Goal: Transaction & Acquisition: Book appointment/travel/reservation

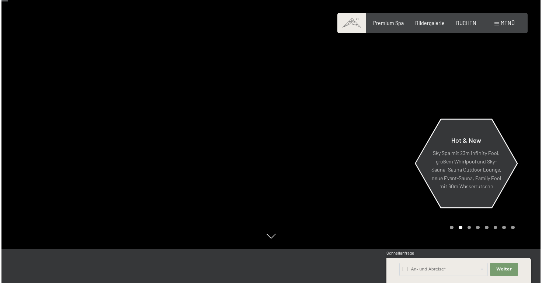
scroll to position [24, 0]
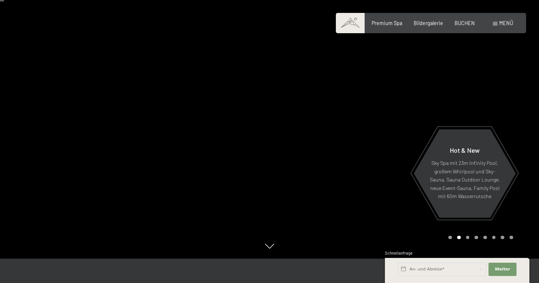
click at [507, 24] on span "Menü" at bounding box center [506, 23] width 14 height 6
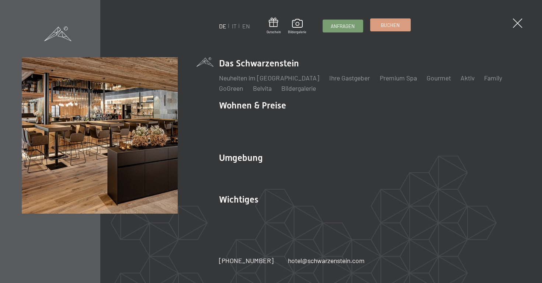
click at [383, 29] on link "Buchen" at bounding box center [391, 25] width 40 height 12
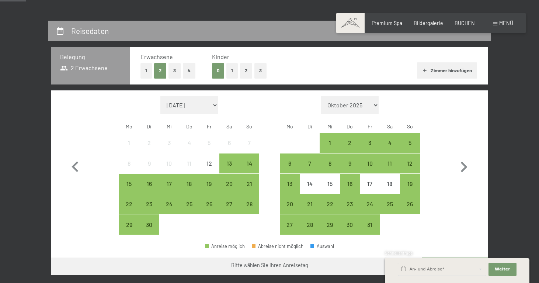
scroll to position [140, 0]
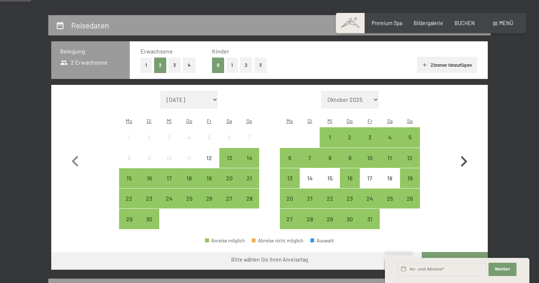
click at [463, 157] on icon "button" at bounding box center [464, 161] width 7 height 11
select select "2025-10-01"
select select "2025-11-01"
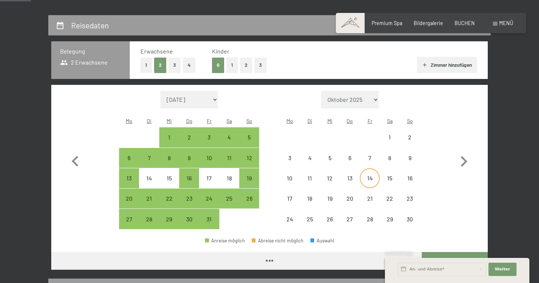
select select "2025-10-01"
select select "2025-11-01"
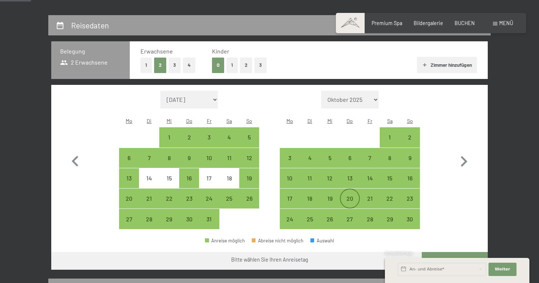
click at [351, 195] on div "20" at bounding box center [350, 204] width 18 height 18
select select "2025-10-01"
select select "2025-11-01"
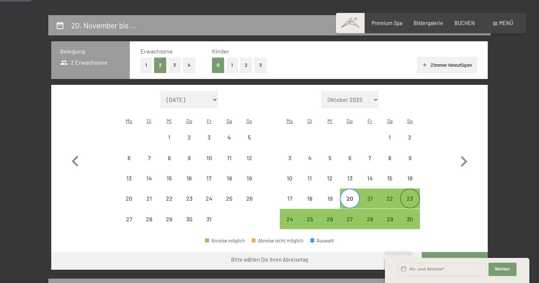
click at [412, 195] on div "23" at bounding box center [410, 204] width 18 height 18
select select "2025-10-01"
select select "2025-11-01"
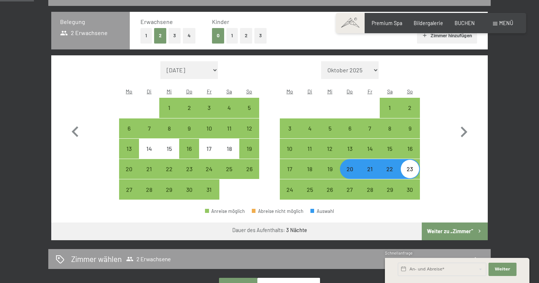
scroll to position [195, 0]
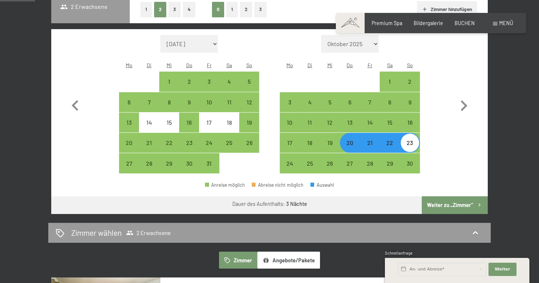
click at [454, 196] on button "Weiter zu „Zimmer“" at bounding box center [455, 205] width 66 height 18
select select "2025-10-01"
select select "2025-11-01"
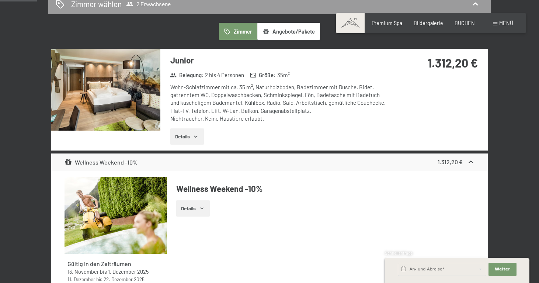
scroll to position [184, 0]
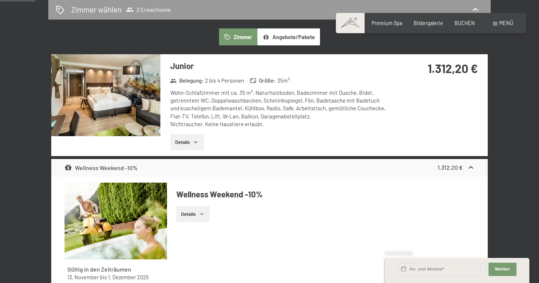
click at [115, 87] on img at bounding box center [105, 95] width 109 height 82
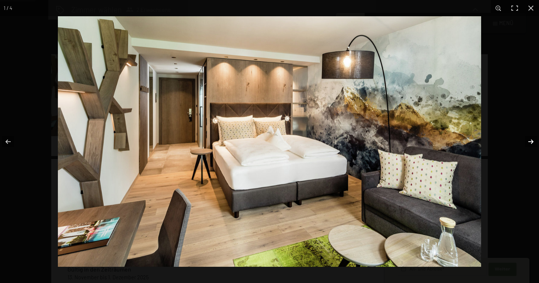
click at [532, 140] on button "button" at bounding box center [526, 141] width 26 height 37
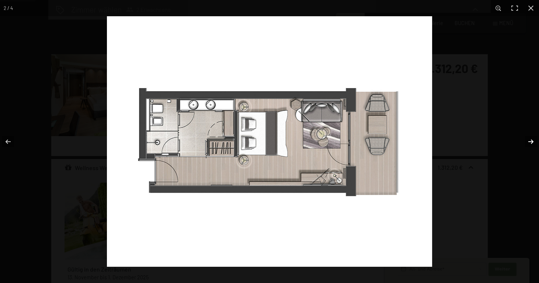
click at [532, 140] on button "button" at bounding box center [526, 141] width 26 height 37
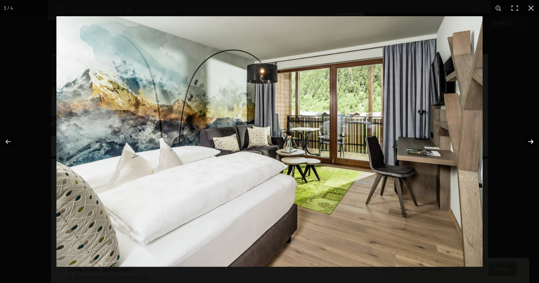
click at [532, 140] on button "button" at bounding box center [526, 141] width 26 height 37
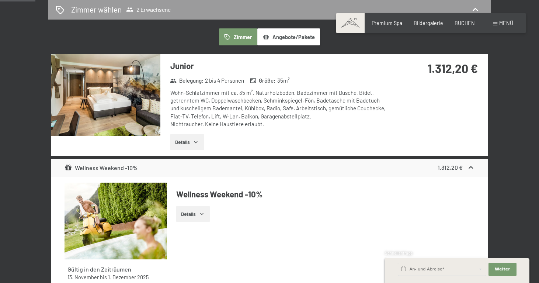
click at [0, 0] on button "button" at bounding box center [0, 0] width 0 height 0
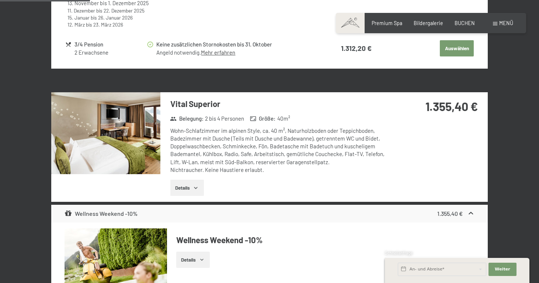
scroll to position [467, 0]
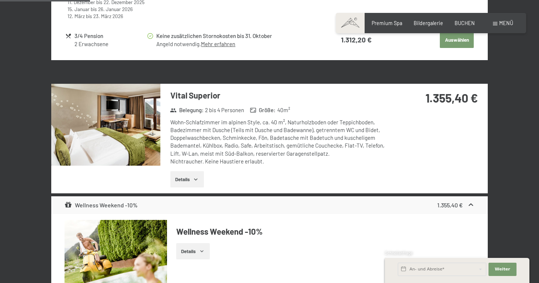
click at [114, 124] on img at bounding box center [105, 125] width 109 height 82
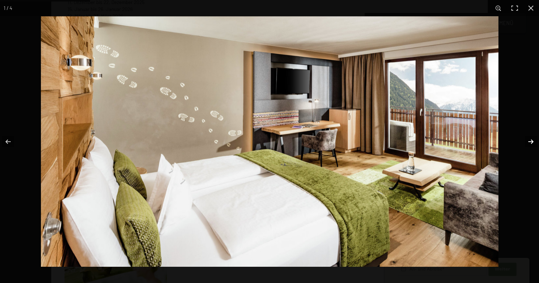
click at [529, 140] on button "button" at bounding box center [526, 141] width 26 height 37
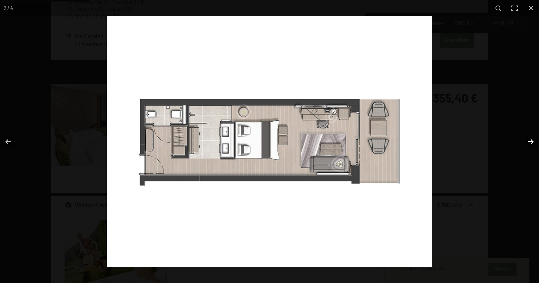
click at [529, 140] on button "button" at bounding box center [526, 141] width 26 height 37
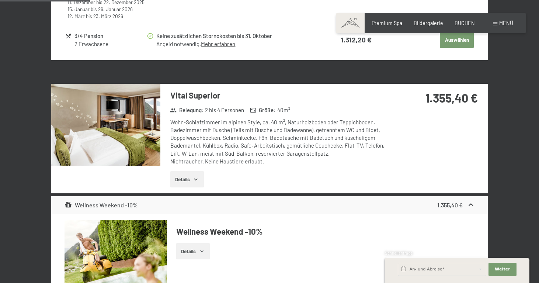
click at [0, 0] on button "button" at bounding box center [0, 0] width 0 height 0
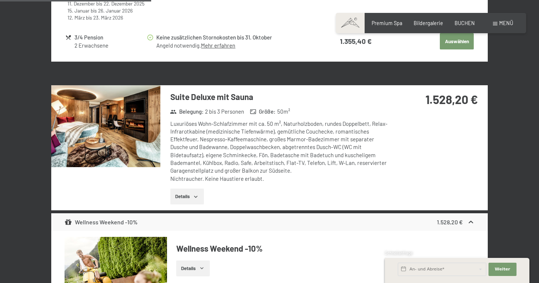
scroll to position [786, 0]
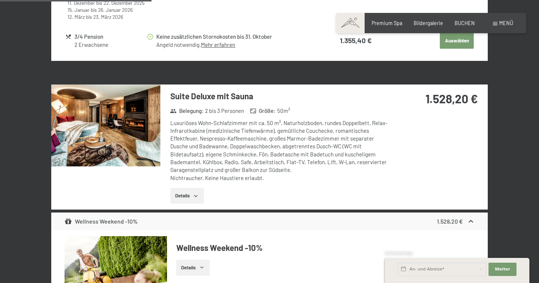
click at [116, 119] on img at bounding box center [105, 125] width 109 height 82
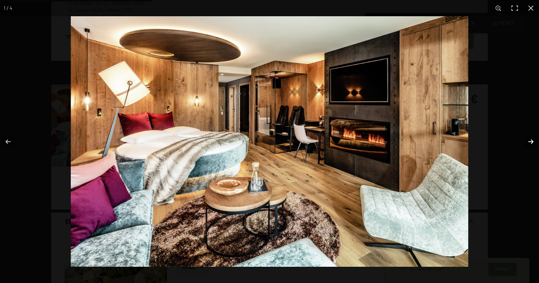
click at [530, 140] on button "button" at bounding box center [526, 141] width 26 height 37
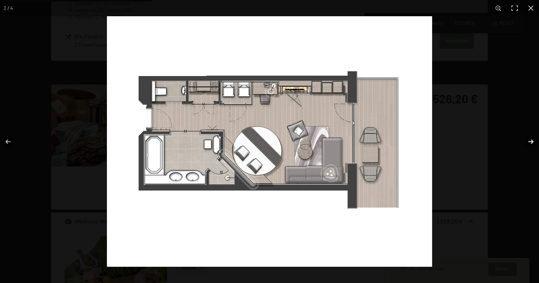
click at [530, 140] on button "button" at bounding box center [526, 141] width 26 height 37
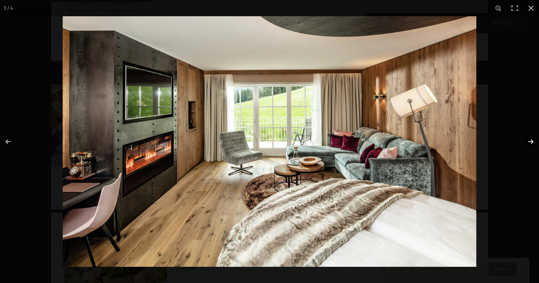
click at [530, 140] on button "button" at bounding box center [526, 141] width 26 height 37
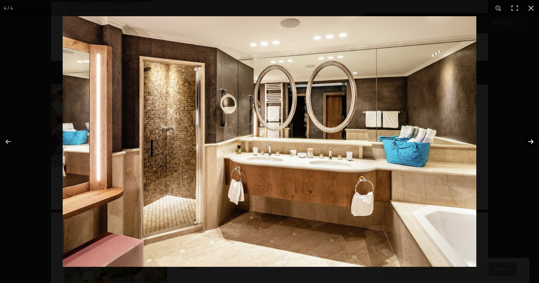
click at [530, 140] on button "button" at bounding box center [526, 141] width 26 height 37
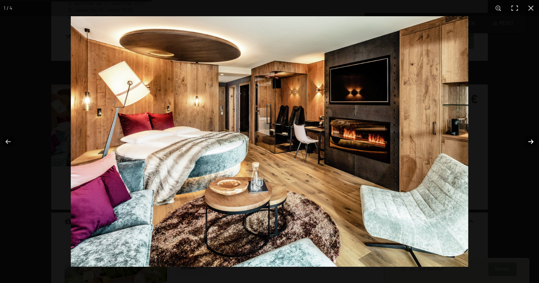
click at [530, 140] on button "button" at bounding box center [526, 141] width 26 height 37
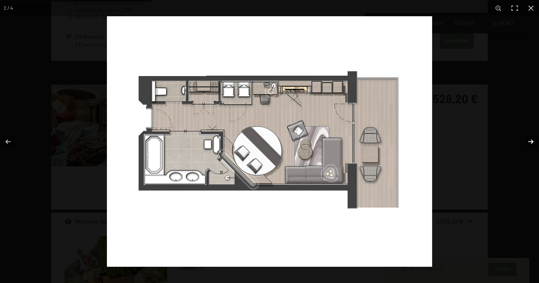
click at [530, 140] on button "button" at bounding box center [526, 141] width 26 height 37
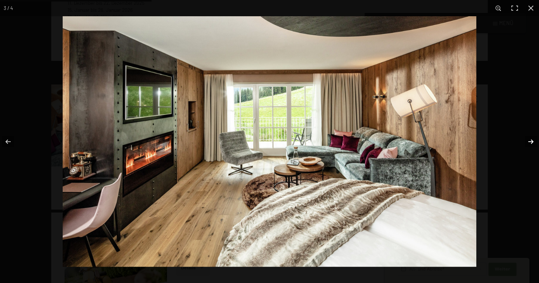
click at [530, 140] on button "button" at bounding box center [526, 141] width 26 height 37
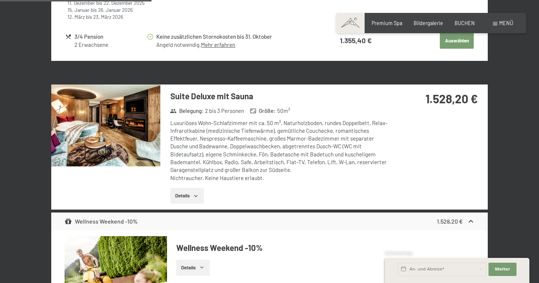
click at [0, 0] on button "button" at bounding box center [0, 0] width 0 height 0
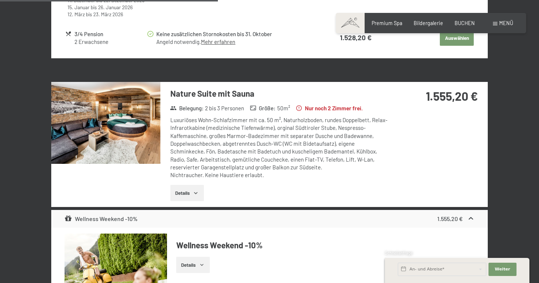
scroll to position [1139, 0]
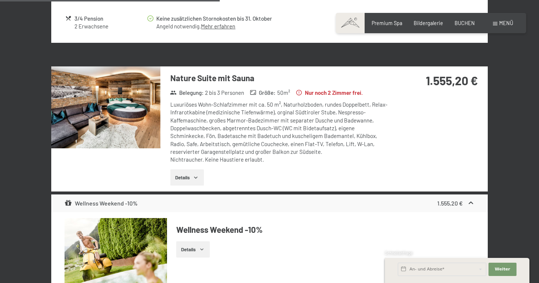
click at [141, 107] on img at bounding box center [105, 107] width 109 height 82
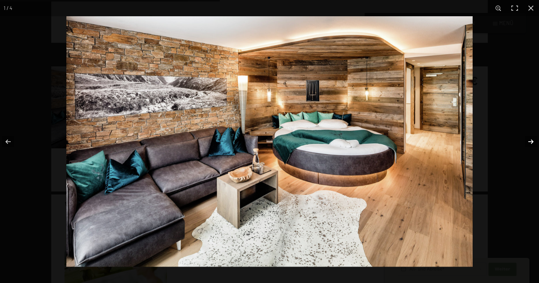
click at [532, 138] on button "button" at bounding box center [526, 141] width 26 height 37
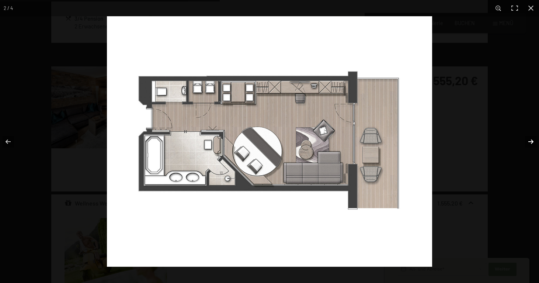
click at [532, 138] on button "button" at bounding box center [526, 141] width 26 height 37
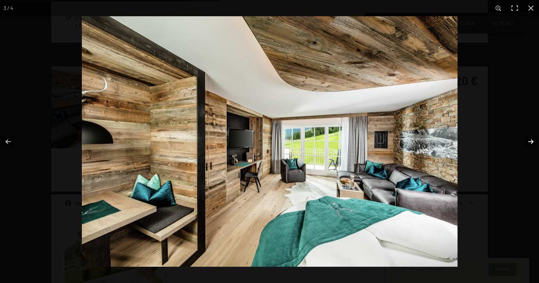
click at [532, 138] on button "button" at bounding box center [526, 141] width 26 height 37
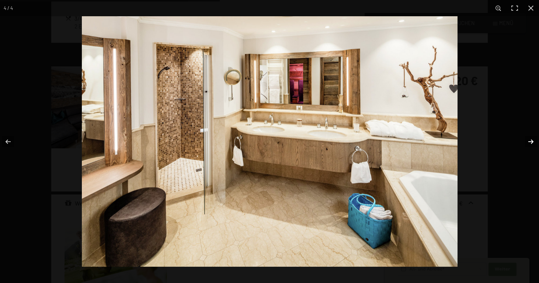
click at [532, 138] on button "button" at bounding box center [526, 141] width 26 height 37
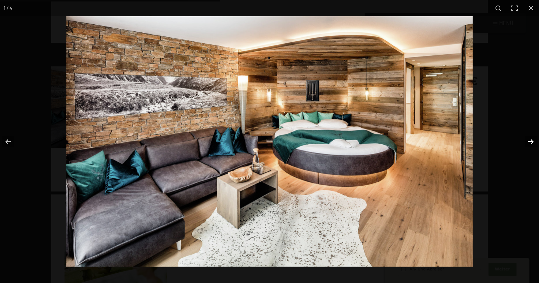
click at [532, 138] on button "button" at bounding box center [526, 141] width 26 height 37
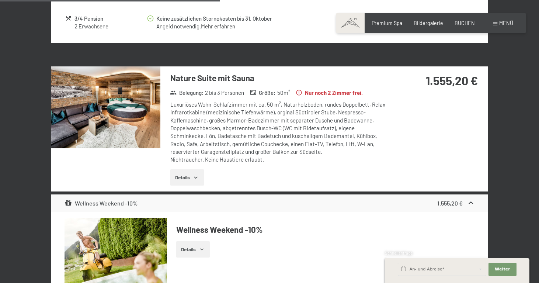
click at [0, 0] on button "button" at bounding box center [0, 0] width 0 height 0
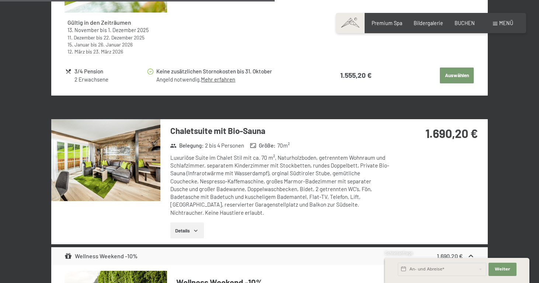
scroll to position [1442, 0]
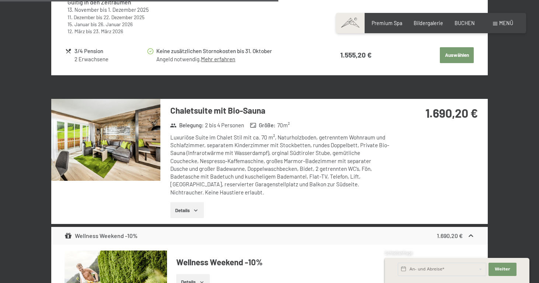
click at [126, 131] on img at bounding box center [105, 140] width 109 height 82
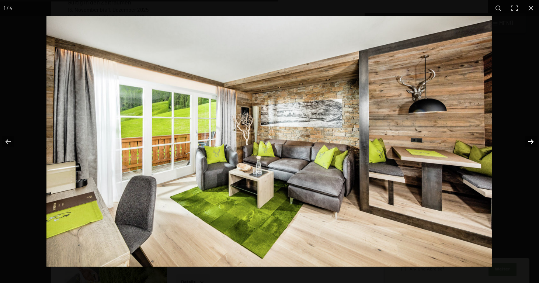
click at [530, 142] on button "button" at bounding box center [526, 141] width 26 height 37
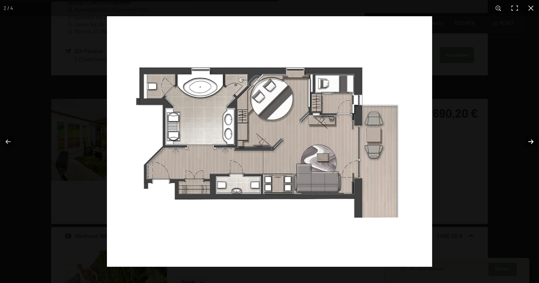
click at [530, 142] on button "button" at bounding box center [526, 141] width 26 height 37
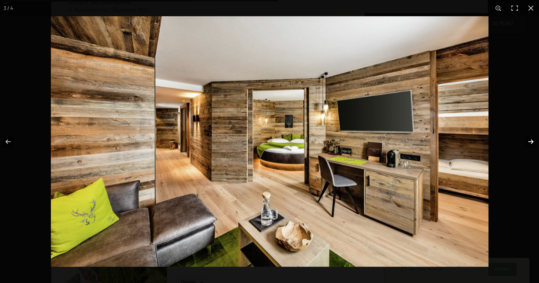
click at [530, 142] on button "button" at bounding box center [526, 141] width 26 height 37
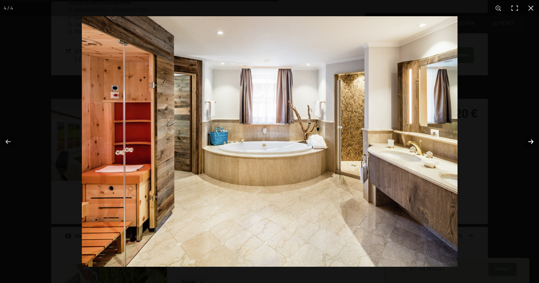
click at [530, 142] on button "button" at bounding box center [526, 141] width 26 height 37
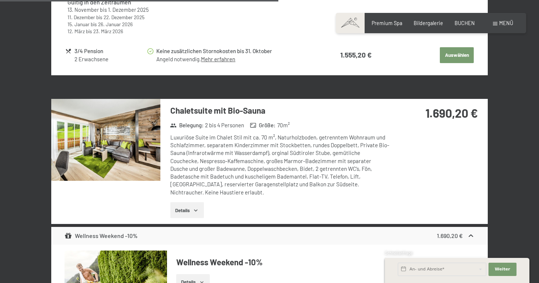
click at [0, 0] on button "button" at bounding box center [0, 0] width 0 height 0
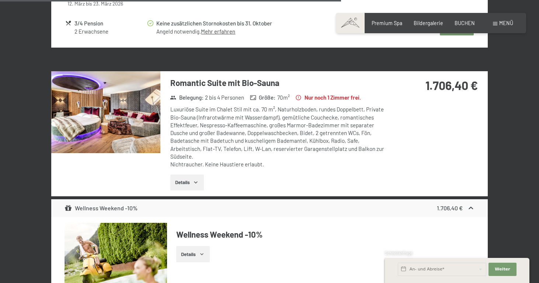
scroll to position [1810, 0]
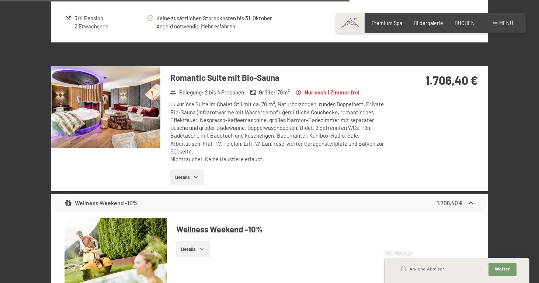
click at [115, 98] on img at bounding box center [105, 107] width 109 height 82
click at [0, 0] on button "button" at bounding box center [0, 0] width 0 height 0
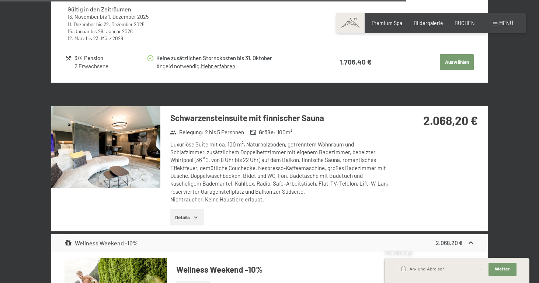
scroll to position [2106, 0]
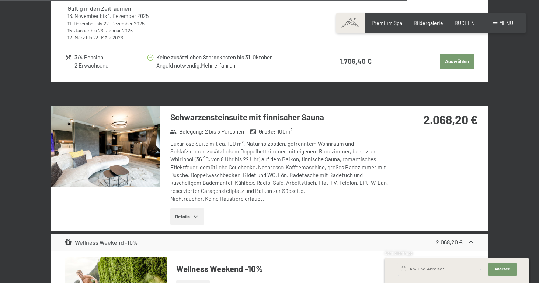
click at [117, 136] on img at bounding box center [105, 146] width 109 height 82
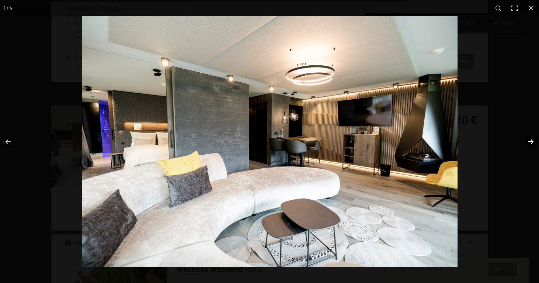
click at [531, 140] on button "button" at bounding box center [526, 141] width 26 height 37
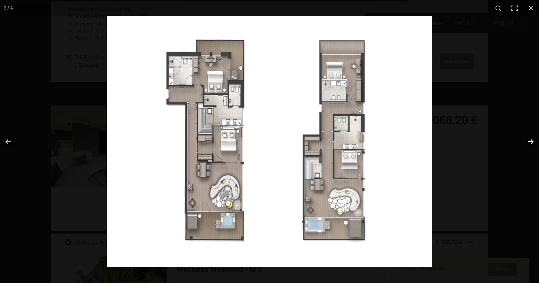
click at [531, 140] on button "button" at bounding box center [526, 141] width 26 height 37
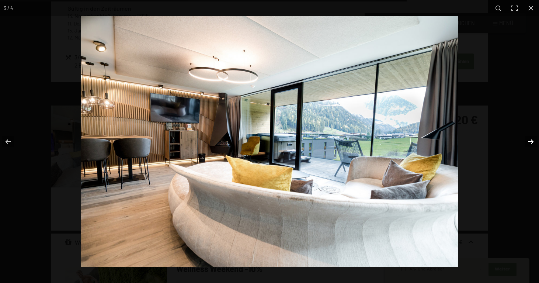
click at [531, 140] on button "button" at bounding box center [526, 141] width 26 height 37
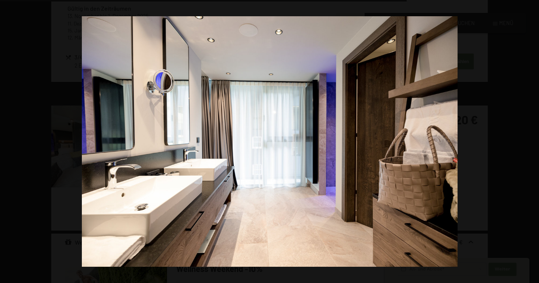
click at [531, 140] on button "button" at bounding box center [526, 141] width 26 height 37
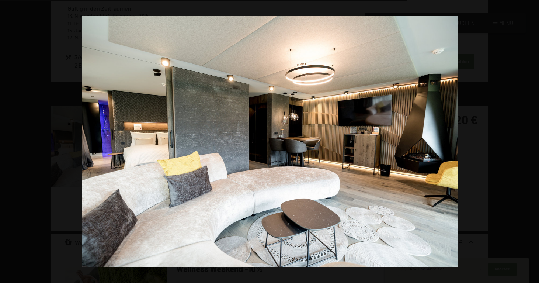
click at [531, 140] on button "button" at bounding box center [526, 141] width 26 height 37
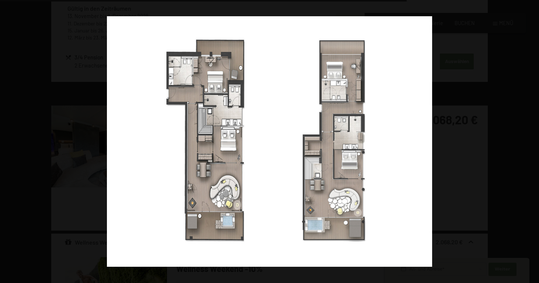
click at [531, 140] on button "button" at bounding box center [526, 141] width 26 height 37
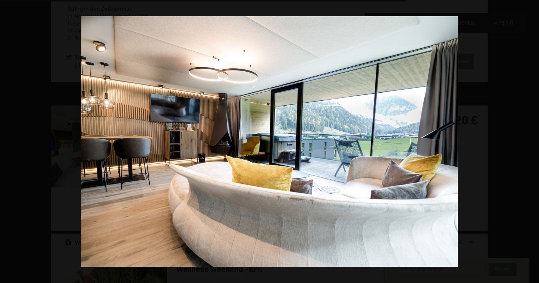
click at [531, 140] on button "button" at bounding box center [526, 141] width 26 height 37
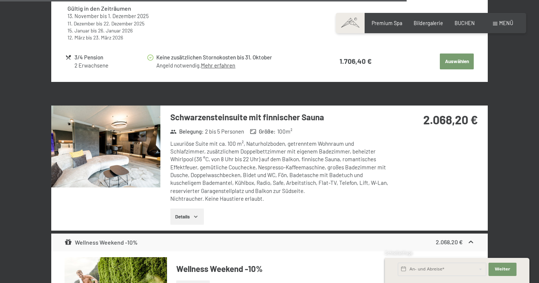
click at [0, 0] on button "button" at bounding box center [0, 0] width 0 height 0
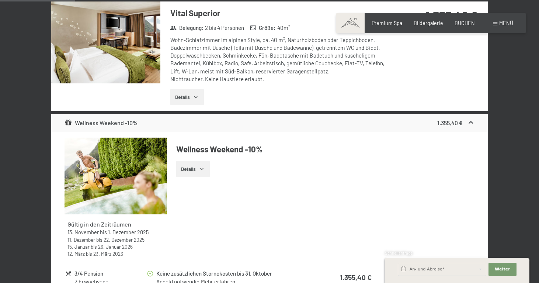
scroll to position [361, 0]
